Goal: Complete application form: Complete application form

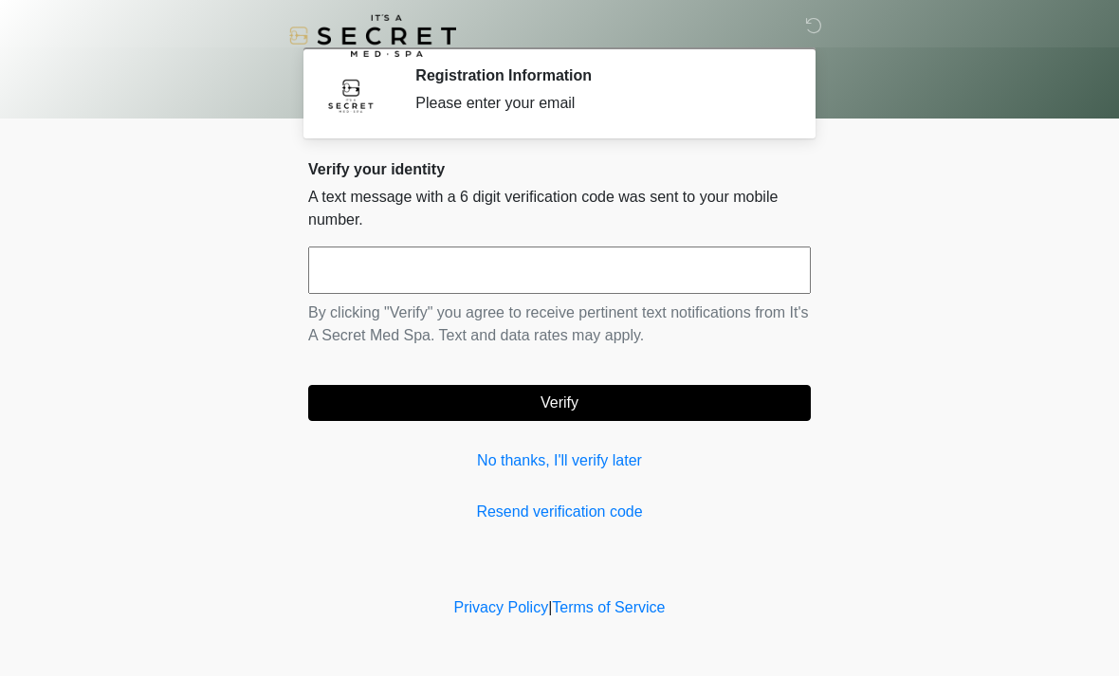
click at [544, 472] on link "No thanks, I'll verify later" at bounding box center [559, 461] width 503 height 23
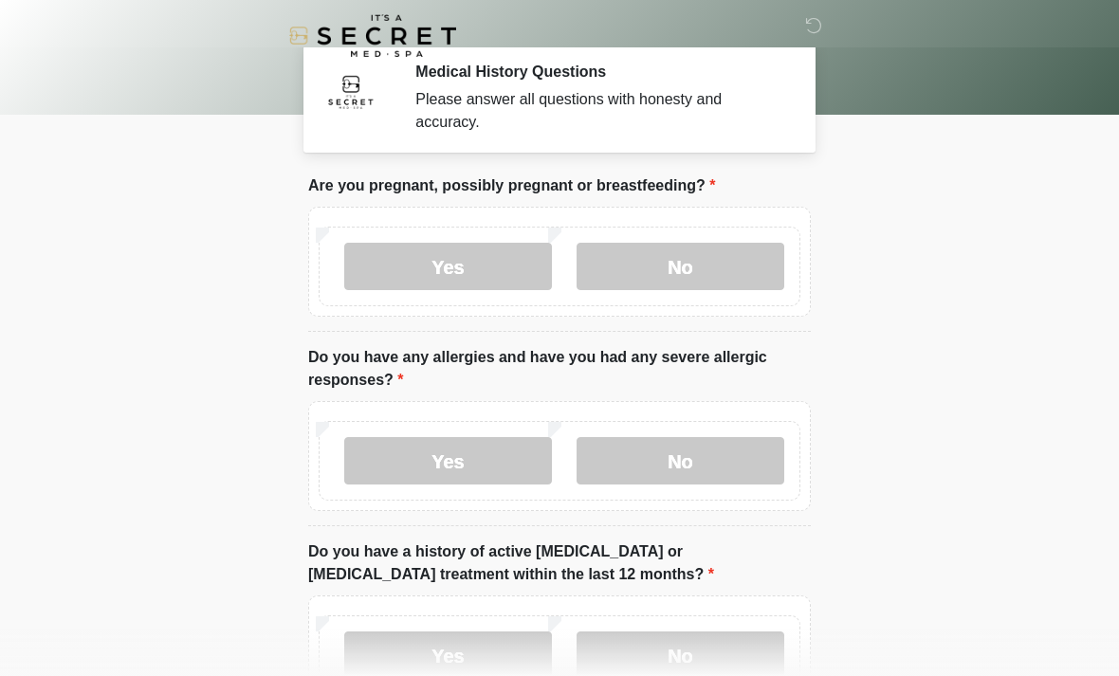
scroll to position [5, 0]
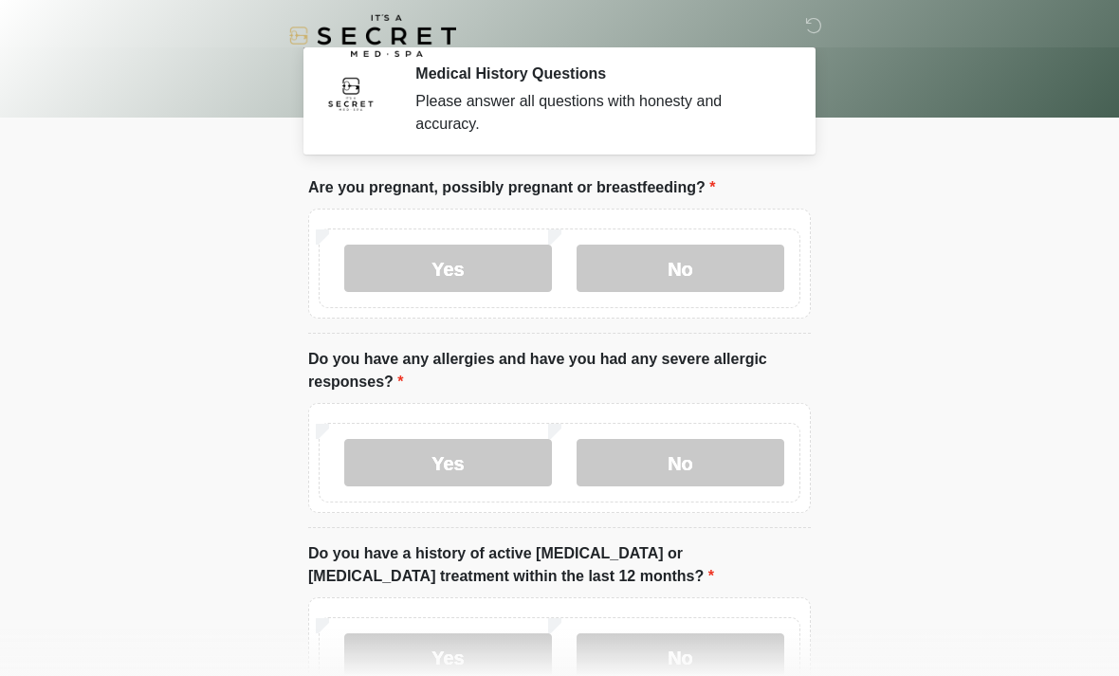
scroll to position [5, 0]
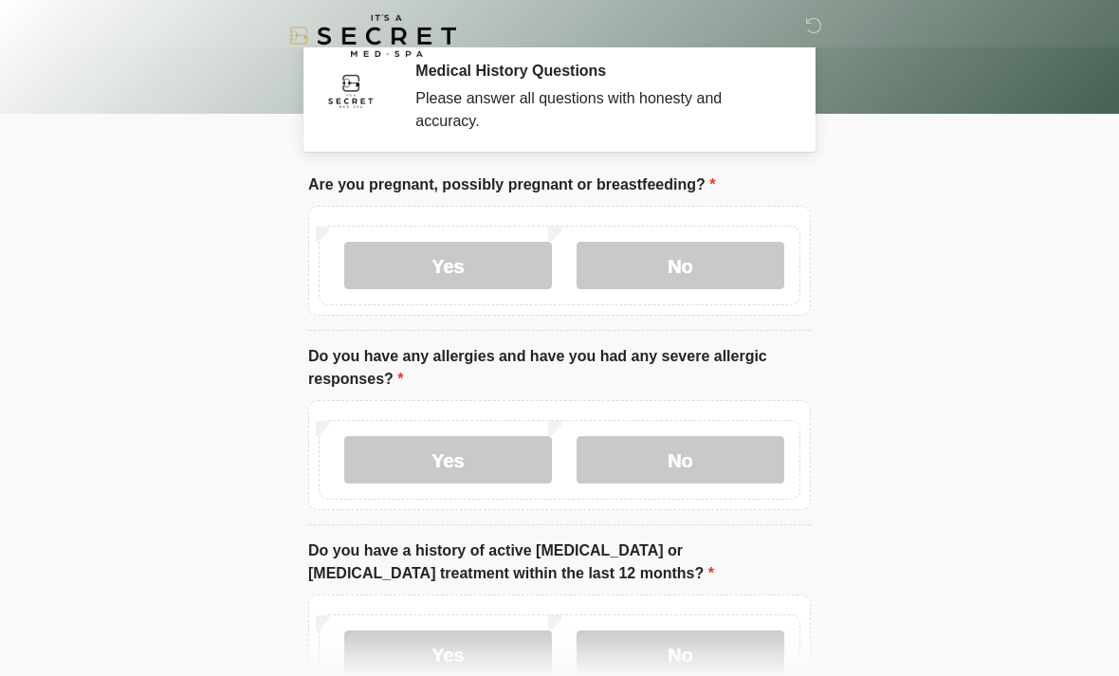
click at [687, 253] on label "No" at bounding box center [681, 265] width 208 height 47
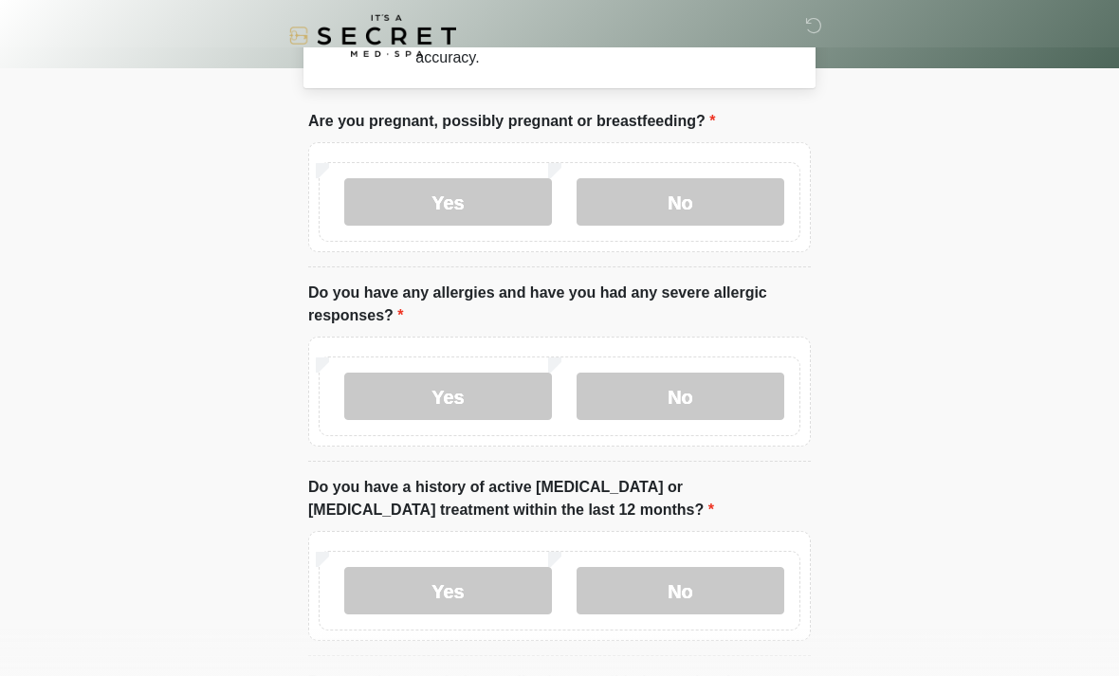
scroll to position [78, 0]
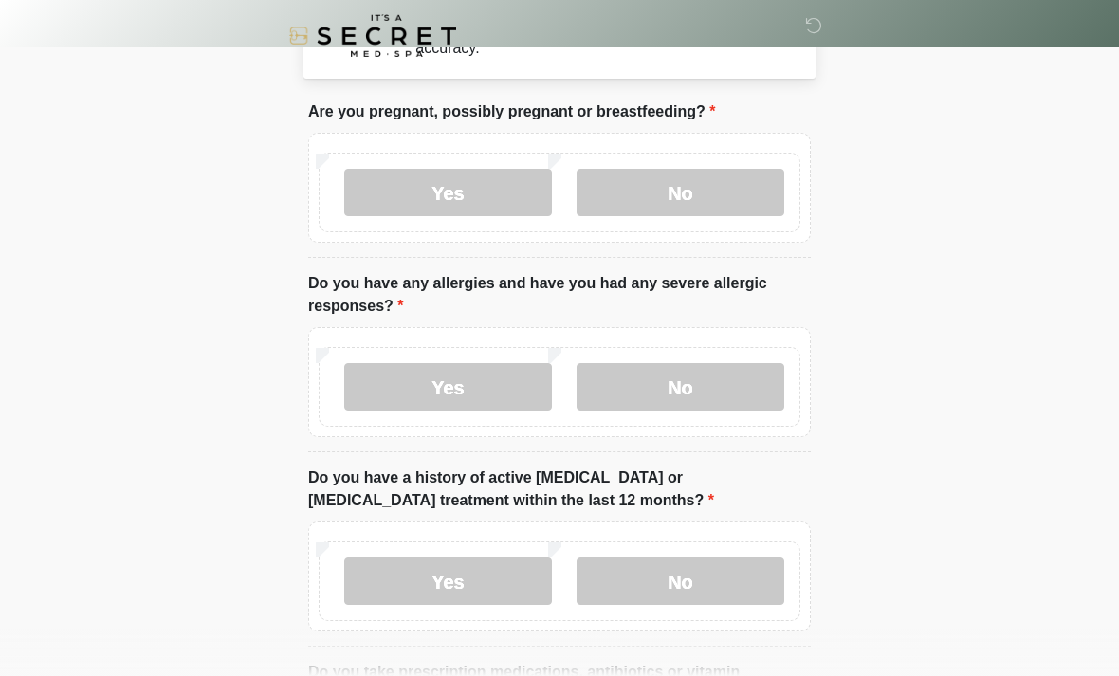
click at [719, 395] on label "No" at bounding box center [681, 386] width 208 height 47
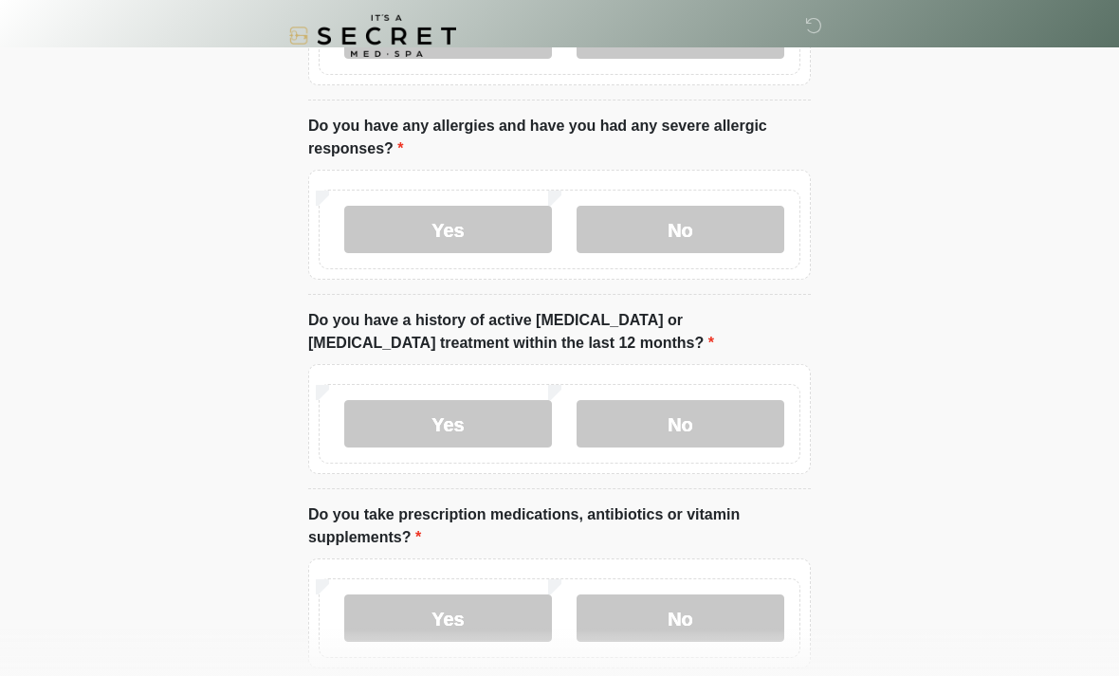
scroll to position [239, 0]
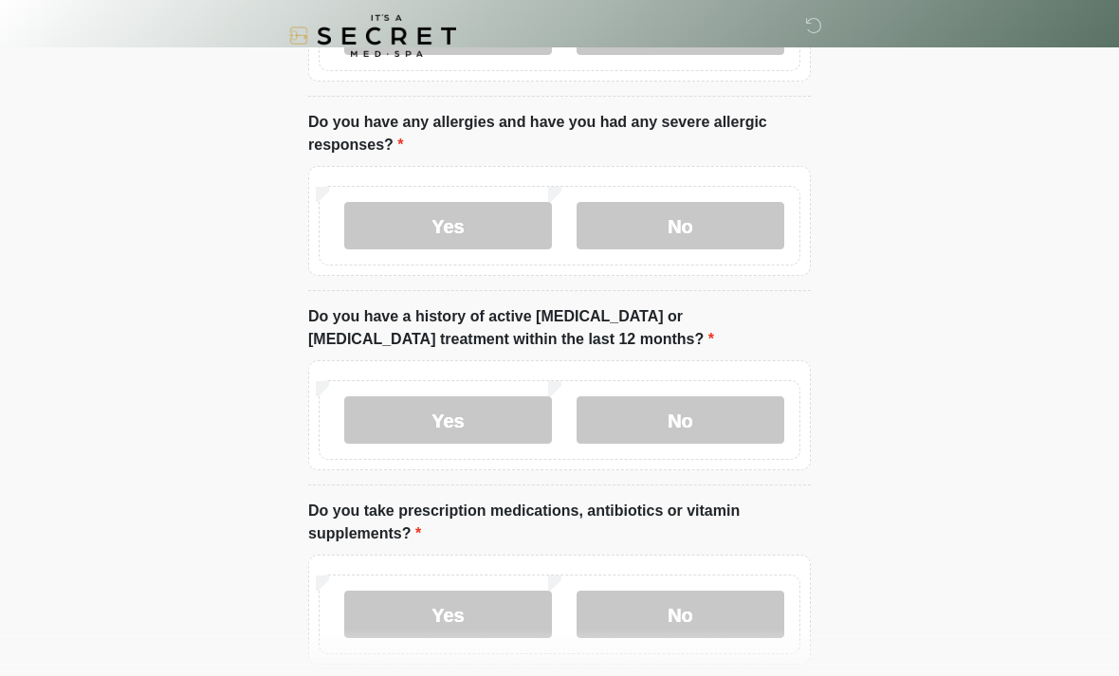
click at [687, 424] on label "No" at bounding box center [681, 420] width 208 height 47
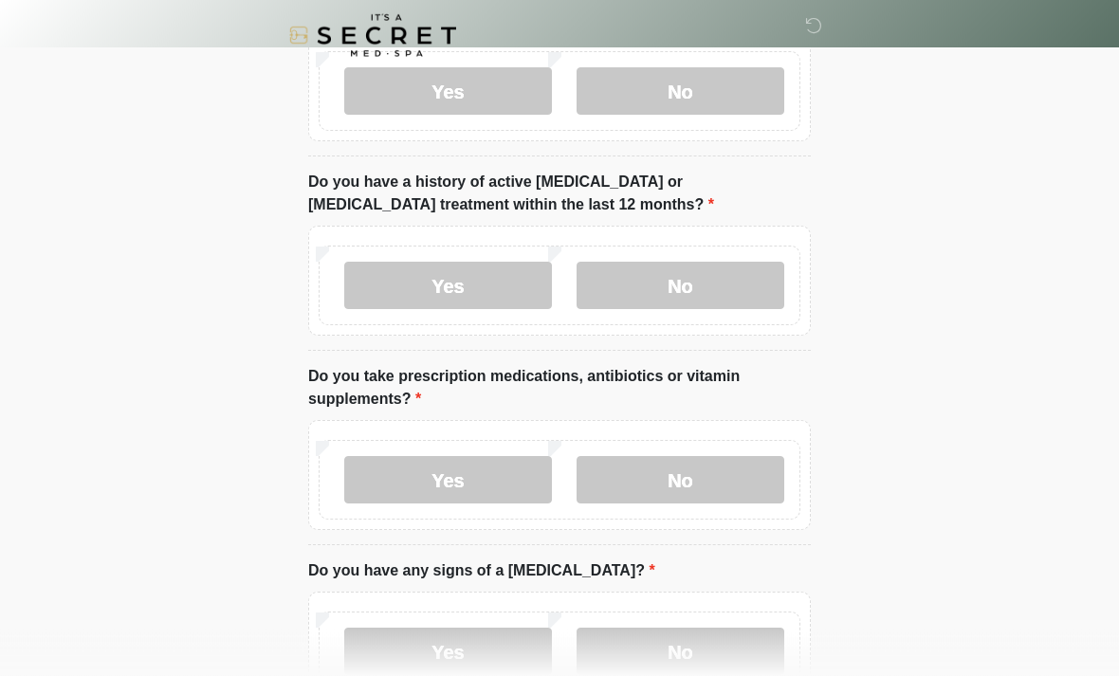
scroll to position [377, 0]
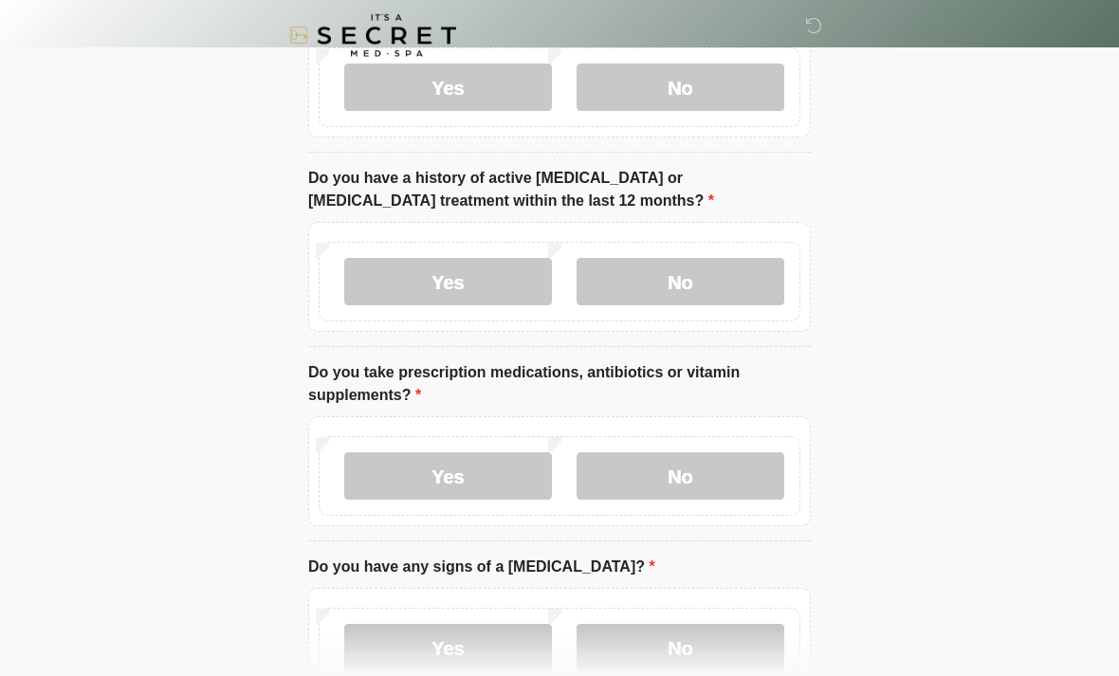
click at [413, 467] on label "Yes" at bounding box center [448, 476] width 208 height 47
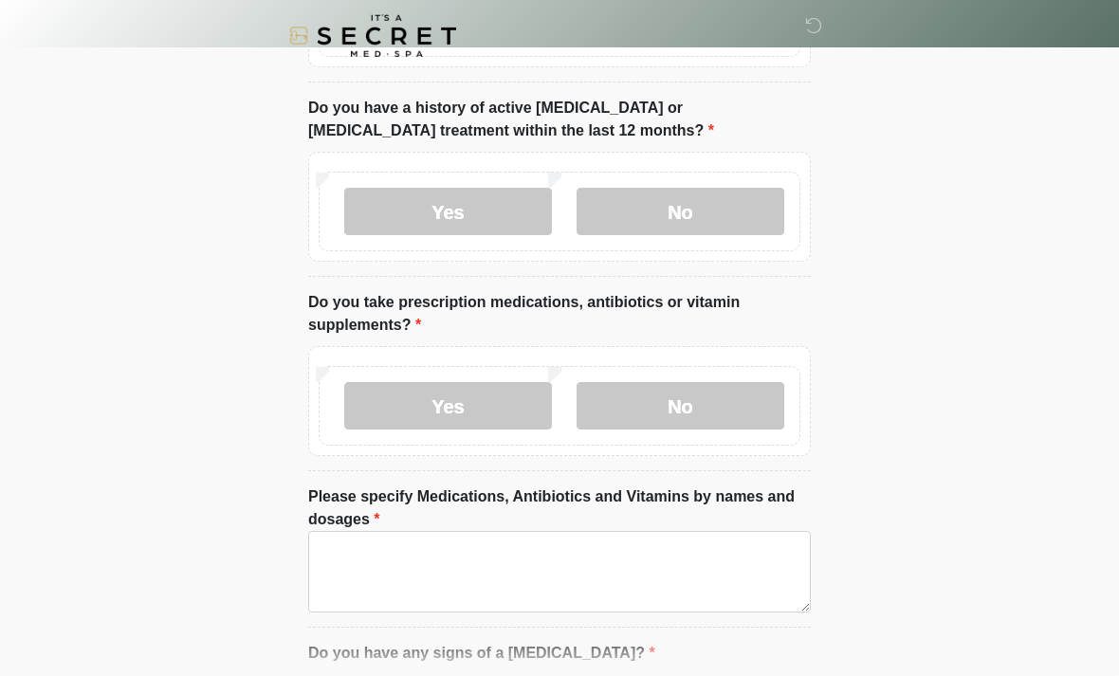
scroll to position [459, 0]
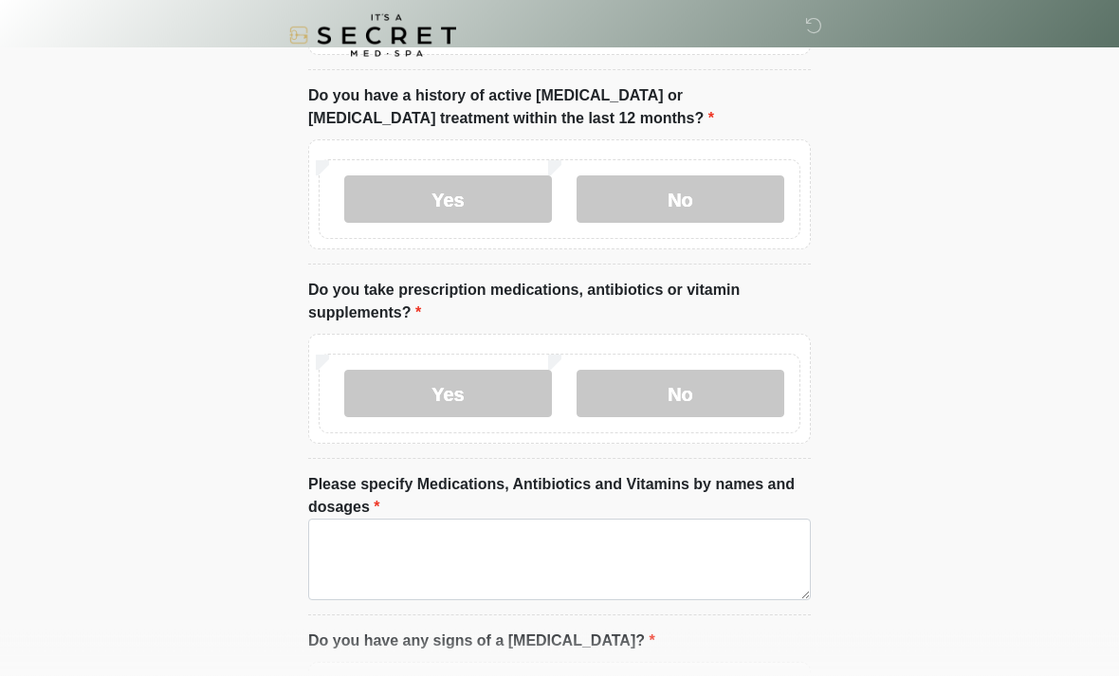
click at [710, 388] on label "No" at bounding box center [681, 394] width 208 height 47
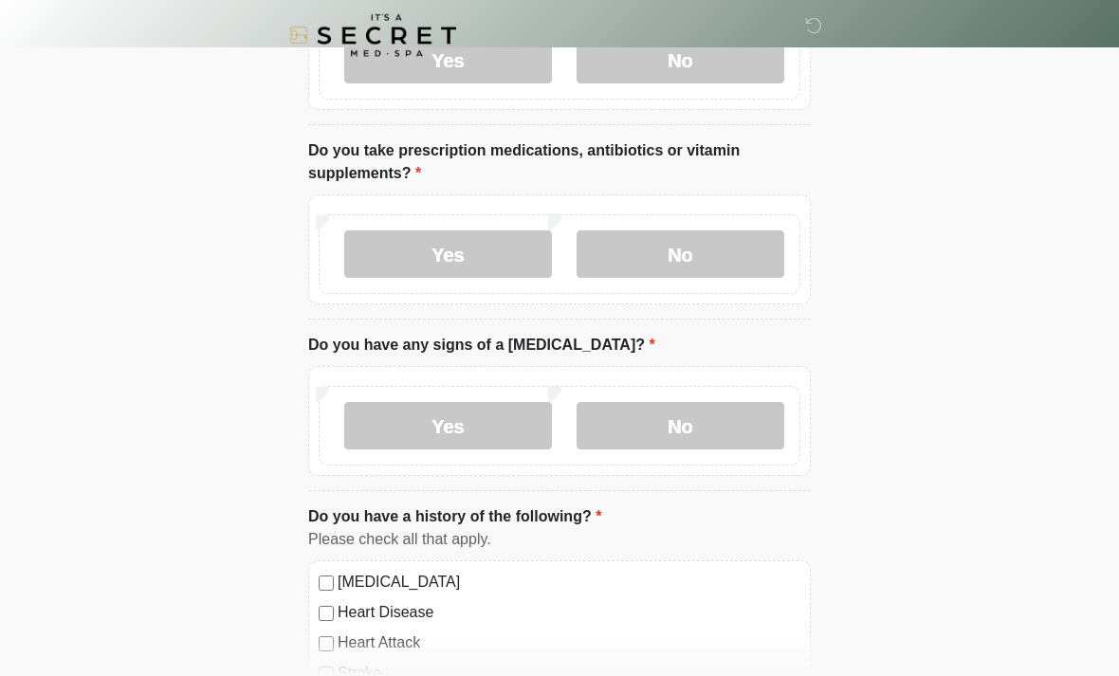
scroll to position [602, 0]
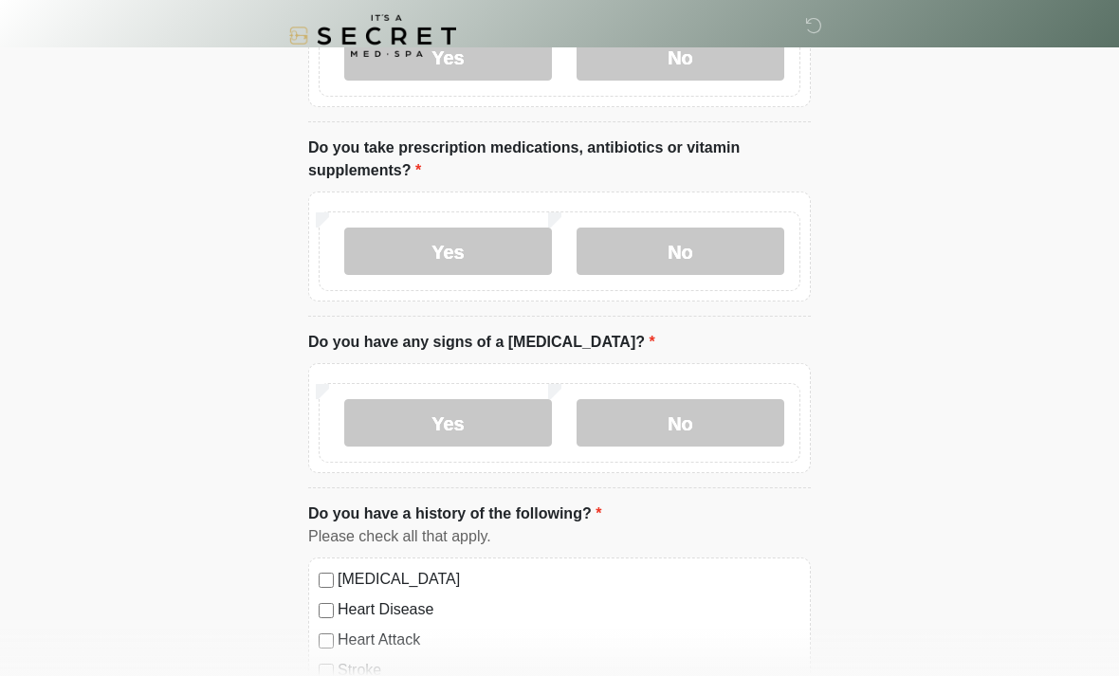
click at [712, 430] on label "No" at bounding box center [681, 422] width 208 height 47
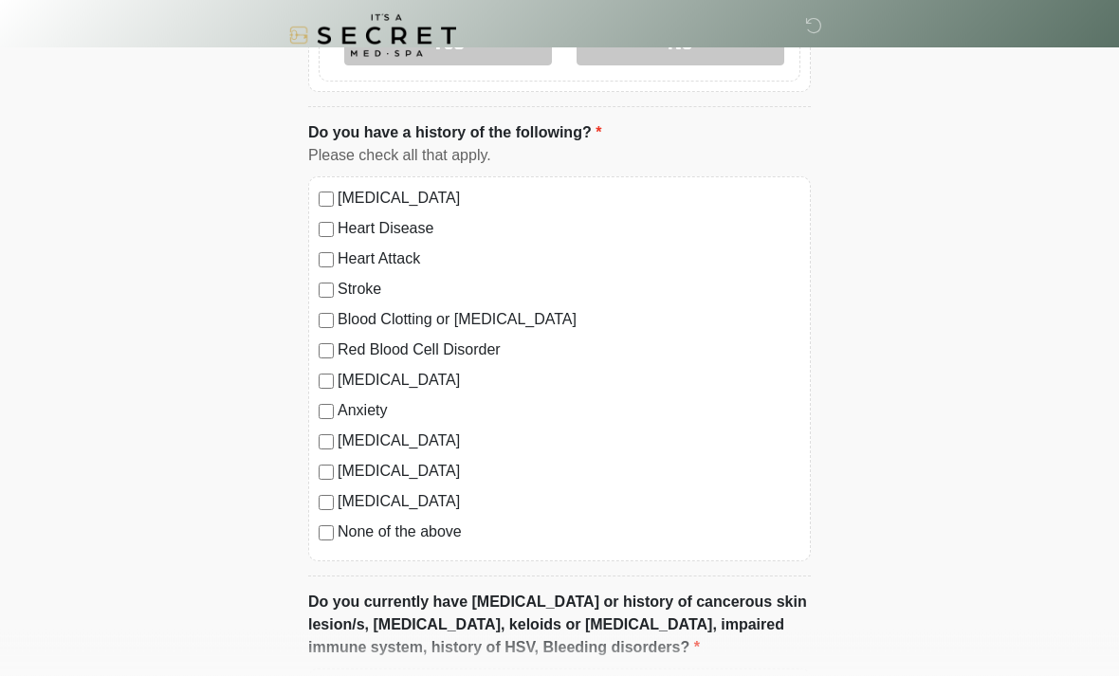
scroll to position [986, 0]
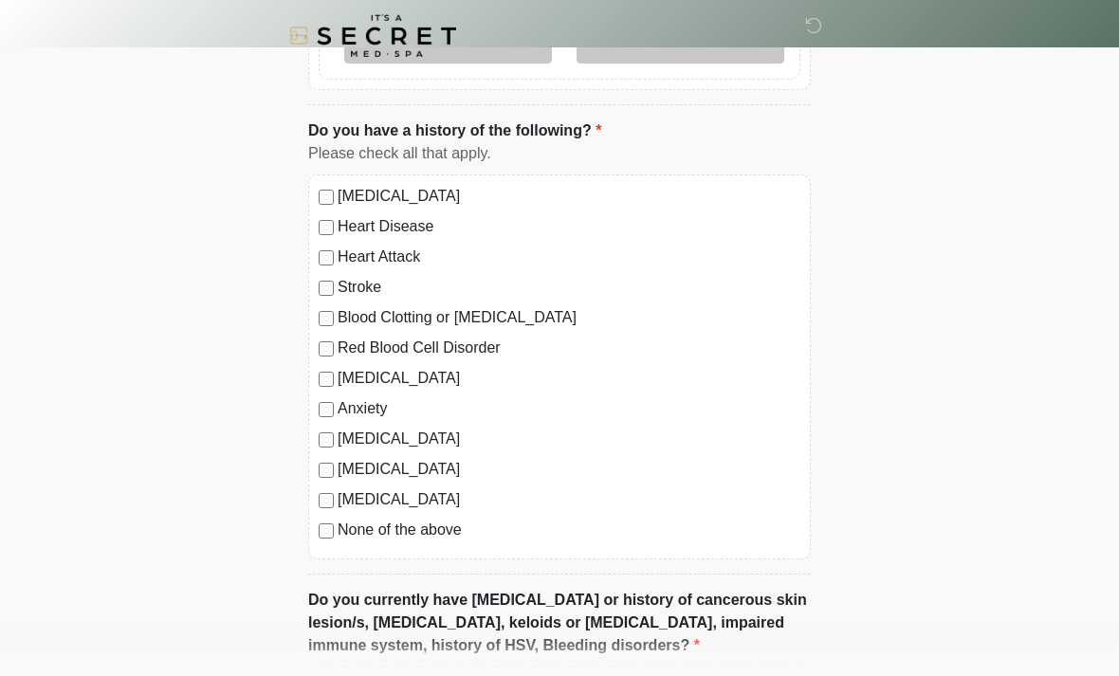
click at [312, 517] on div "High Blood Pressure Heart Disease Heart Attack Stroke Blood Clotting or Bleedin…" at bounding box center [559, 367] width 503 height 385
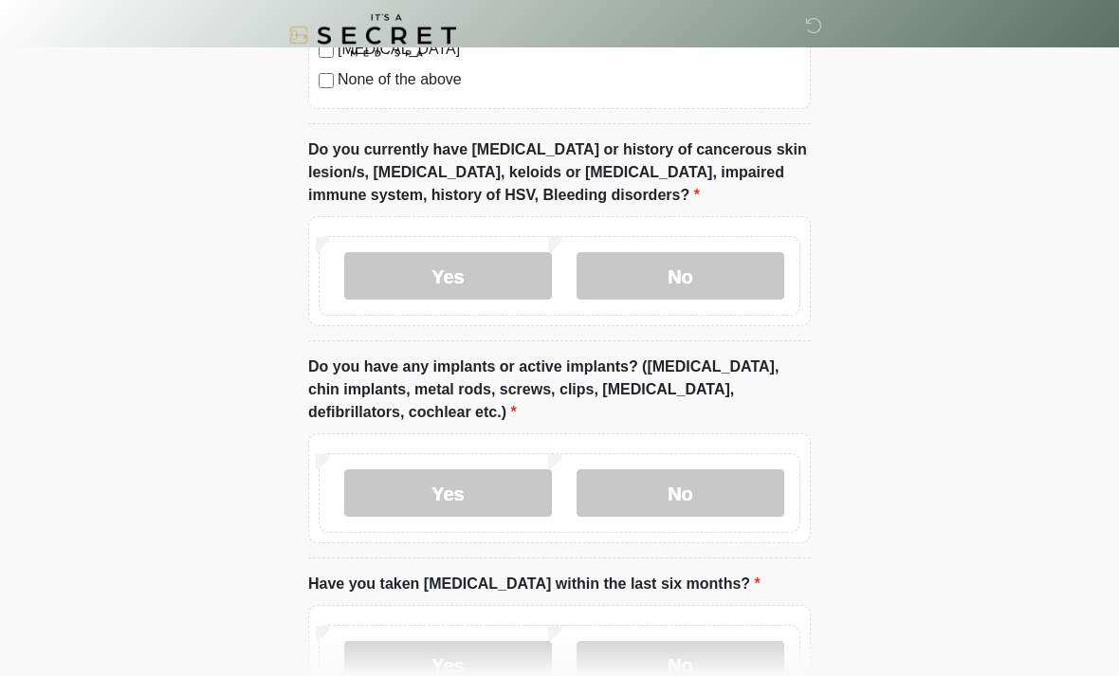
scroll to position [1437, 0]
click at [699, 257] on label "No" at bounding box center [681, 274] width 208 height 47
click at [738, 482] on label "No" at bounding box center [681, 492] width 208 height 47
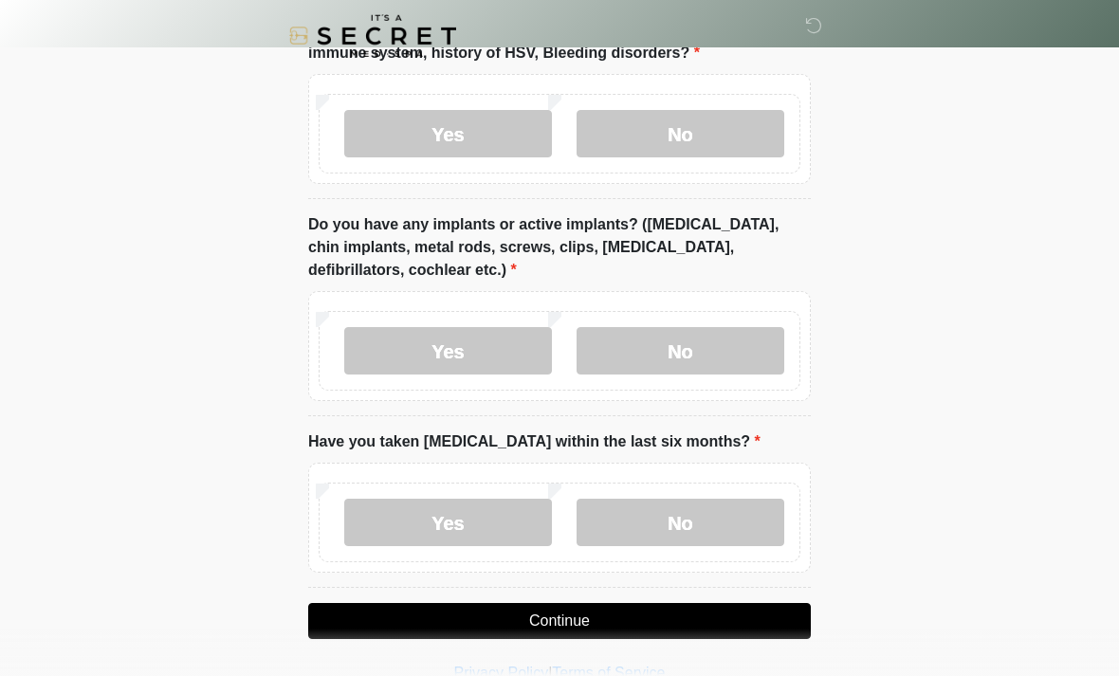
scroll to position [1580, 0]
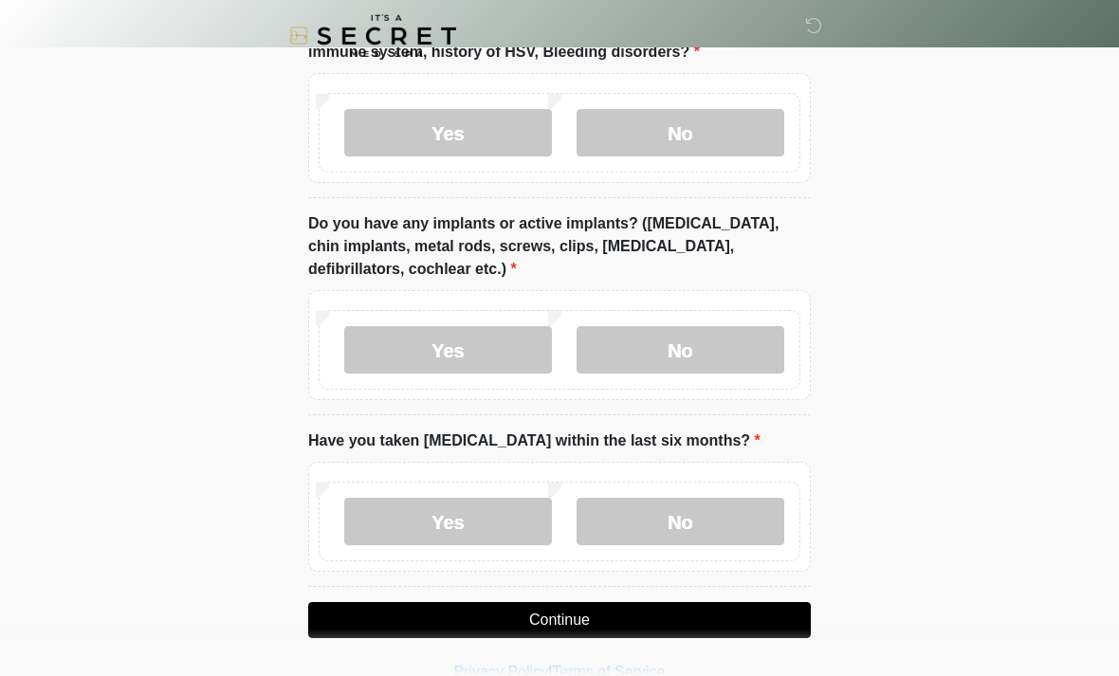
click at [718, 498] on label "No" at bounding box center [681, 521] width 208 height 47
click at [782, 611] on button "Continue" at bounding box center [559, 620] width 503 height 36
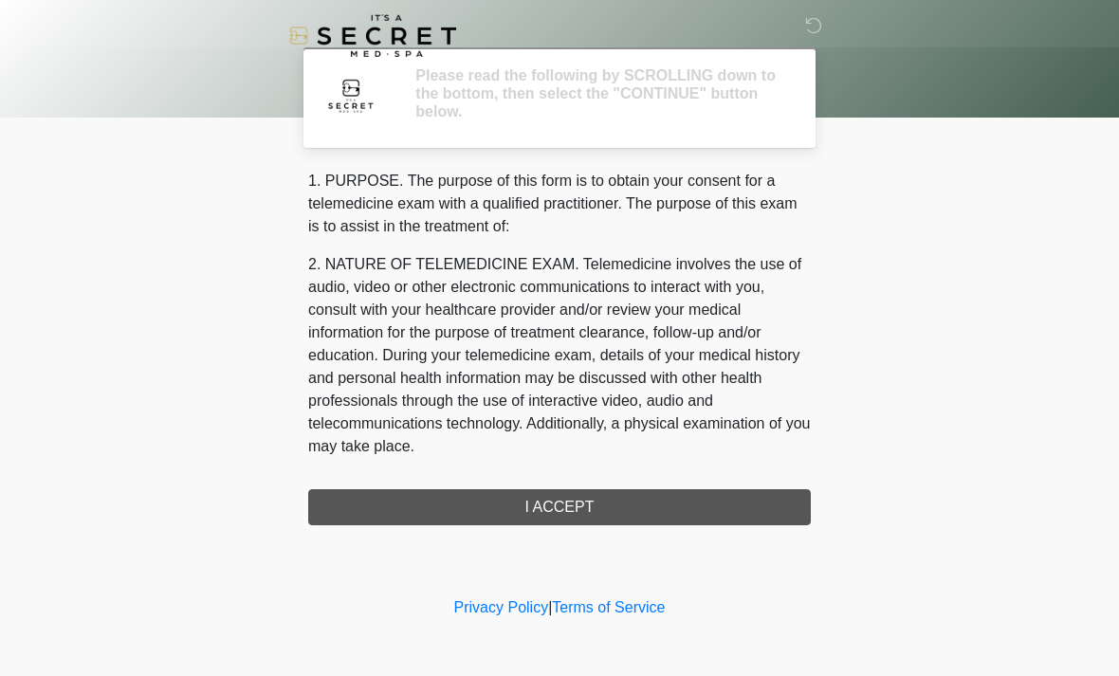
scroll to position [0, 0]
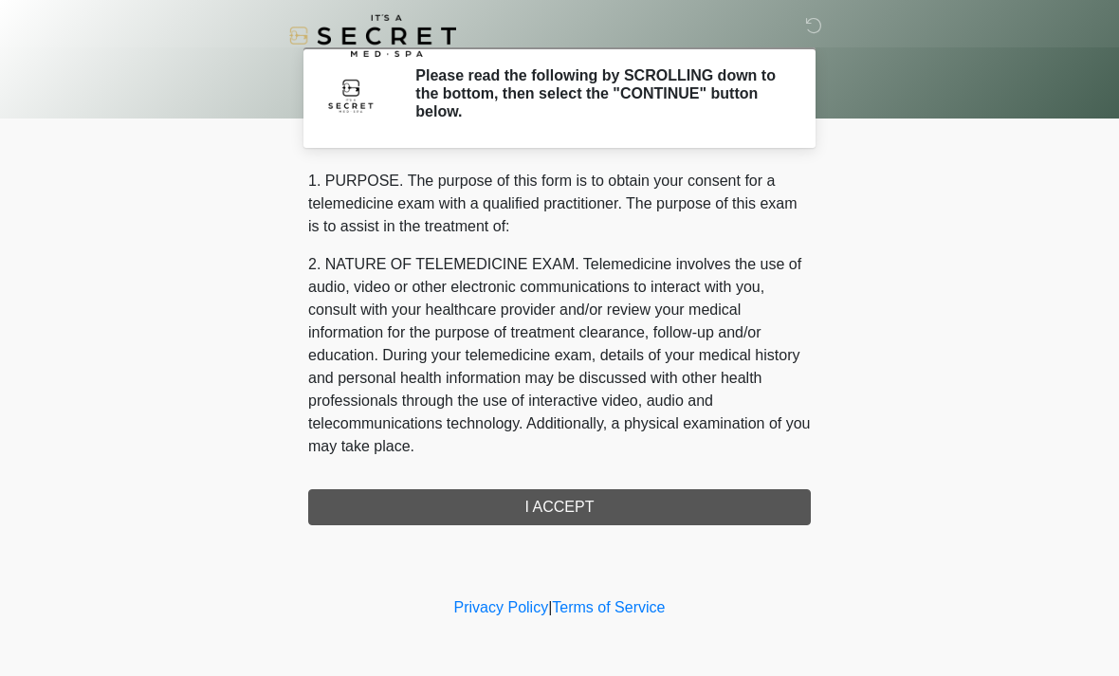
click at [752, 490] on div "1. PURPOSE. The purpose of this form is to obtain your consent for a telemedici…" at bounding box center [559, 348] width 503 height 356
click at [744, 509] on div "1. PURPOSE. The purpose of this form is to obtain your consent for a telemedici…" at bounding box center [559, 348] width 503 height 356
click at [754, 503] on div "1. PURPOSE. The purpose of this form is to obtain your consent for a telemedici…" at bounding box center [559, 348] width 503 height 356
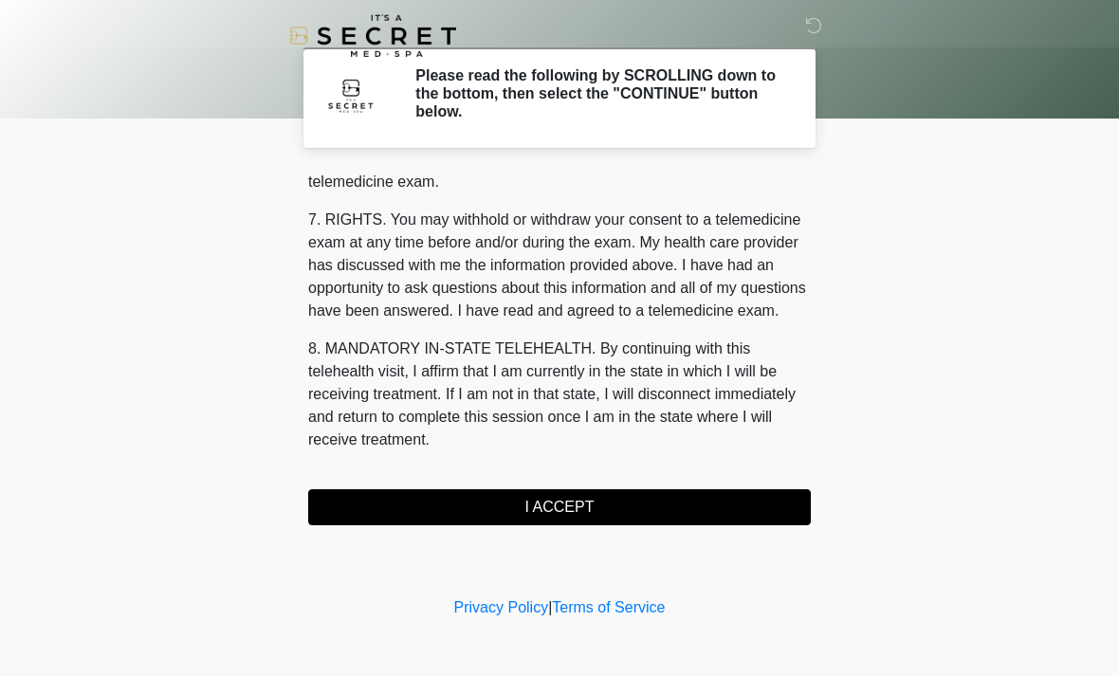
scroll to position [804, 0]
click at [544, 502] on button "I ACCEPT" at bounding box center [559, 508] width 503 height 36
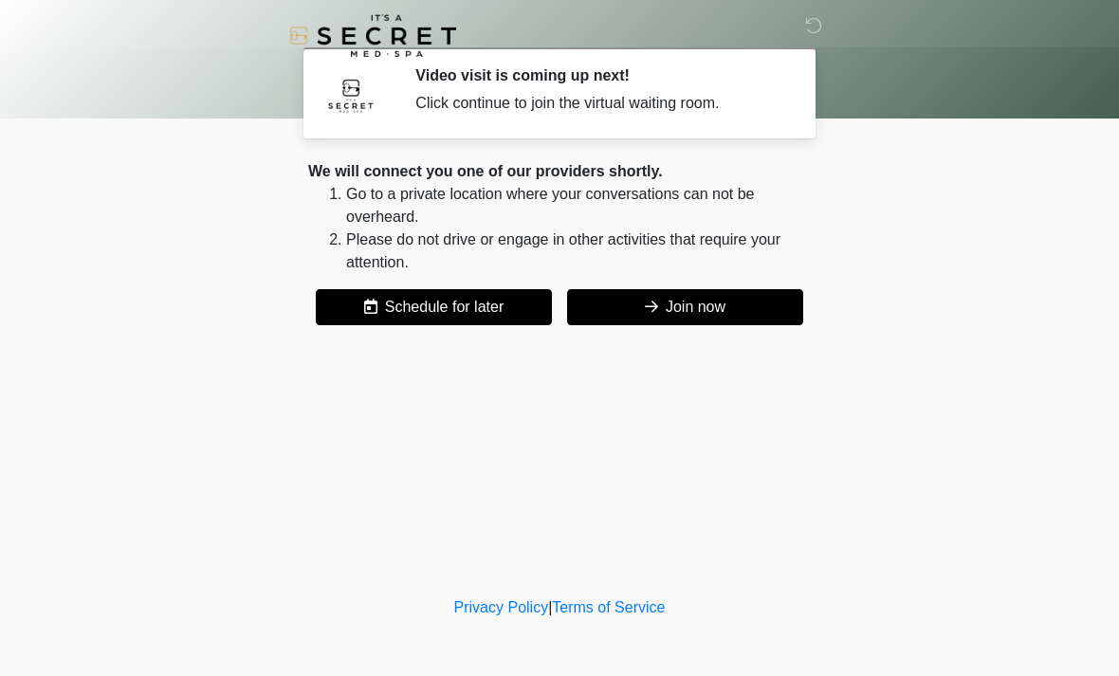
click at [693, 305] on button "Join now" at bounding box center [685, 307] width 236 height 36
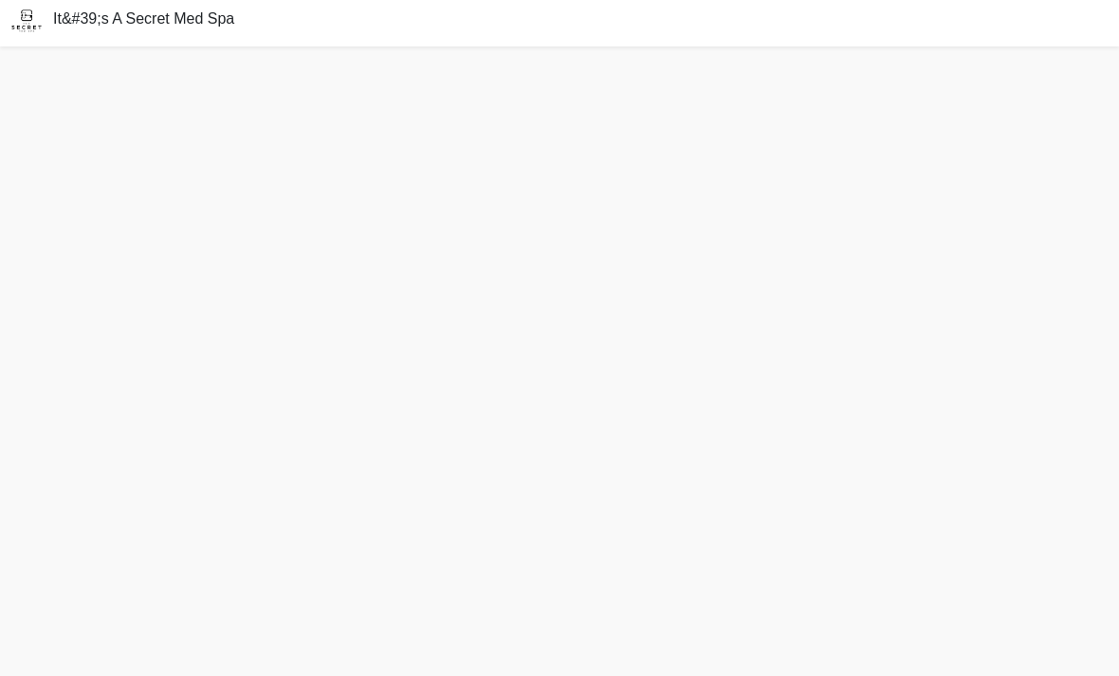
scroll to position [66, 0]
